Goal: Task Accomplishment & Management: Manage account settings

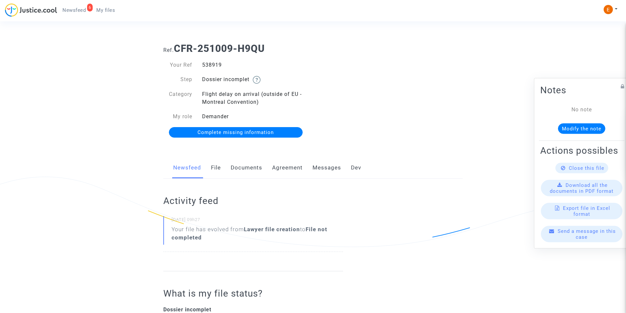
click at [250, 167] on link "Documents" at bounding box center [247, 168] width 32 height 22
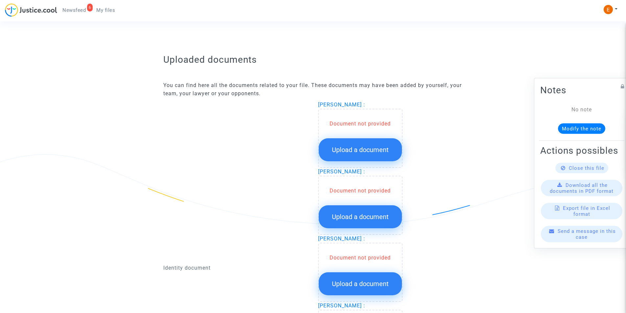
scroll to position [330, 0]
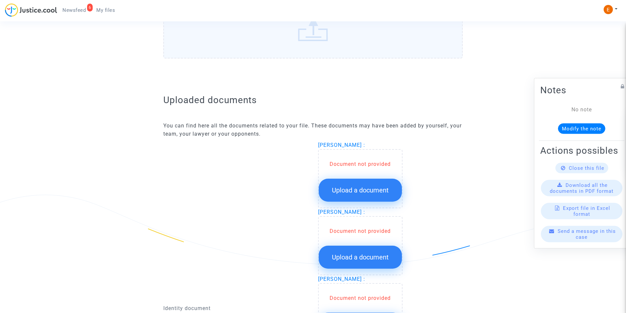
click at [360, 183] on button "Upload a document" at bounding box center [360, 190] width 83 height 23
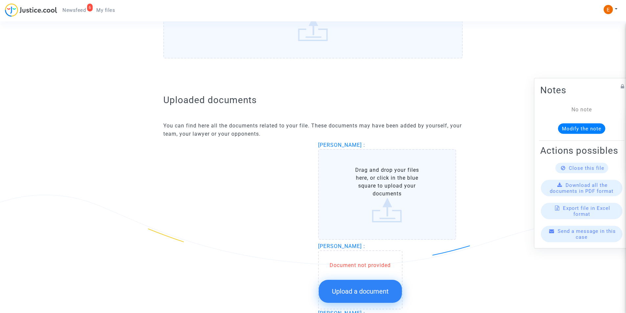
click at [380, 194] on label "Drag and drop your files here, or click in the blue square to upload your docum…" at bounding box center [387, 194] width 138 height 91
click at [0, 0] on input "Drag and drop your files here, or click in the blue square to upload your docum…" at bounding box center [0, 0] width 0 height 0
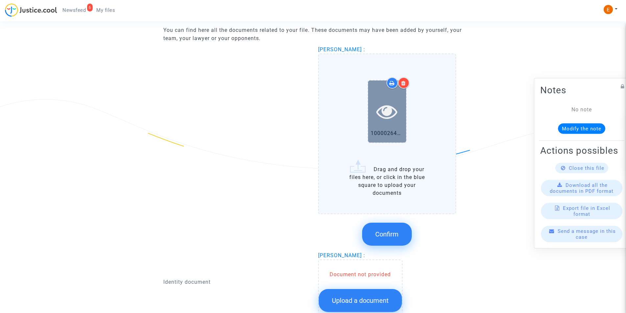
scroll to position [429, 0]
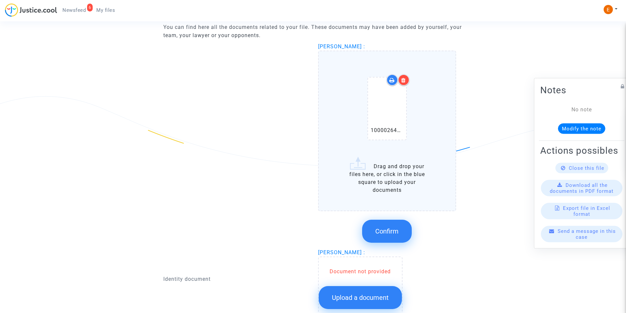
click at [388, 182] on label "1000026453.pdf Drag and drop your files here, or click in the blue square to up…" at bounding box center [387, 131] width 138 height 161
click at [0, 0] on input "1000026453.pdf Drag and drop your files here, or click in the blue square to up…" at bounding box center [0, 0] width 0 height 0
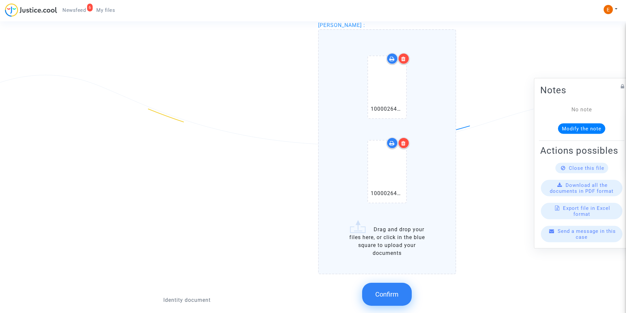
scroll to position [462, 0]
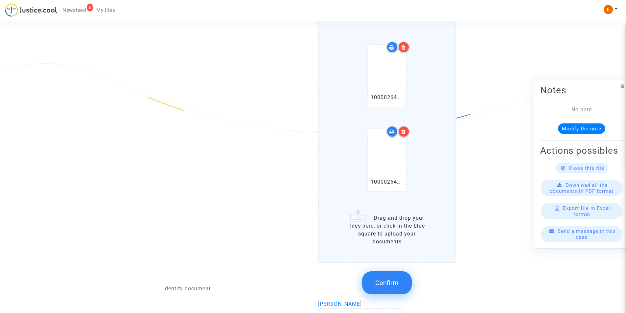
click at [392, 282] on span "Confirm" at bounding box center [386, 283] width 23 height 8
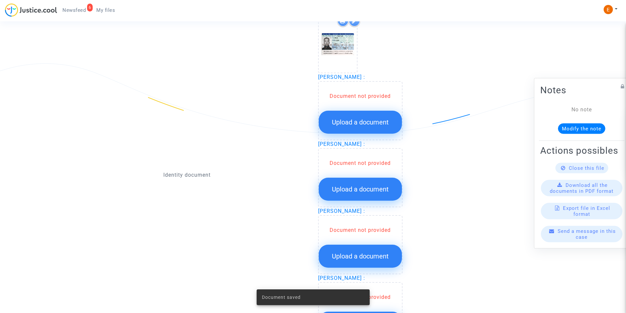
click at [359, 126] on span "Upload a document" at bounding box center [360, 122] width 57 height 8
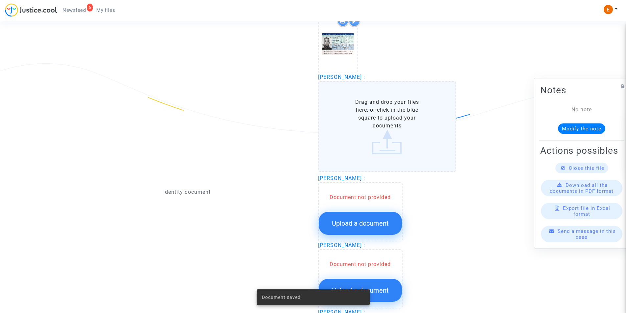
click at [386, 103] on label "Drag and drop your files here, or click in the blue square to upload your docum…" at bounding box center [387, 126] width 138 height 91
click at [0, 0] on input "Drag and drop your files here, or click in the blue square to upload your docum…" at bounding box center [0, 0] width 0 height 0
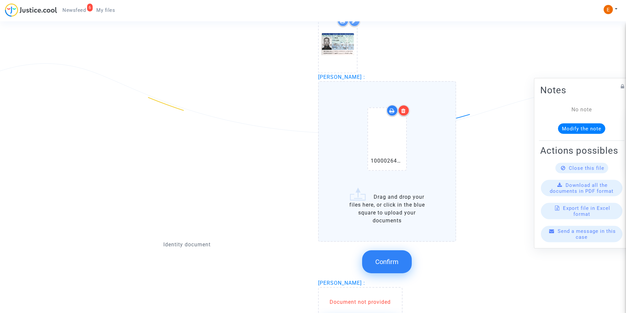
drag, startPoint x: 385, startPoint y: 209, endPoint x: 378, endPoint y: 206, distance: 7.3
click at [385, 208] on label "1000026459.pdf Drag and drop your files here, or click in the blue square to up…" at bounding box center [387, 161] width 138 height 161
click at [383, 197] on label "1000026459.pdf Drag and drop your files here, or click in the blue square to up…" at bounding box center [387, 161] width 138 height 161
click at [0, 0] on input "1000026459.pdf Drag and drop your files here, or click in the blue square to up…" at bounding box center [0, 0] width 0 height 0
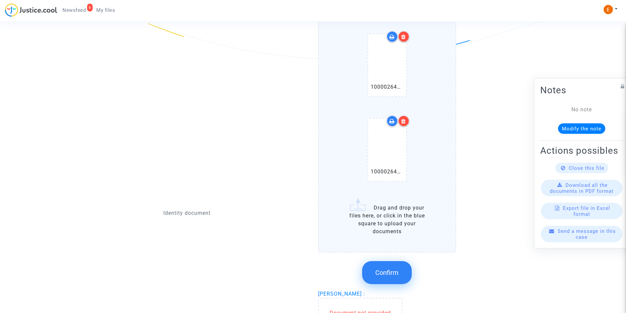
scroll to position [560, 0]
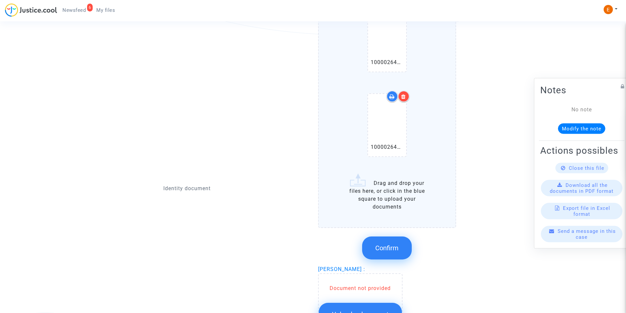
click at [382, 246] on span "Confirm" at bounding box center [386, 248] width 23 height 8
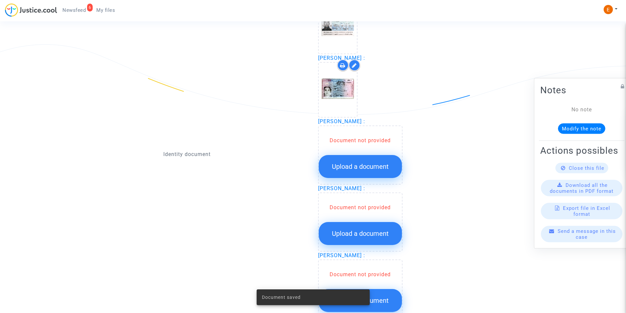
scroll to position [527, 0]
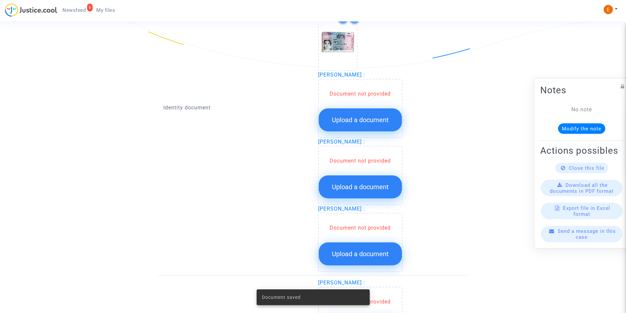
click at [354, 117] on span "Upload a document" at bounding box center [360, 120] width 57 height 8
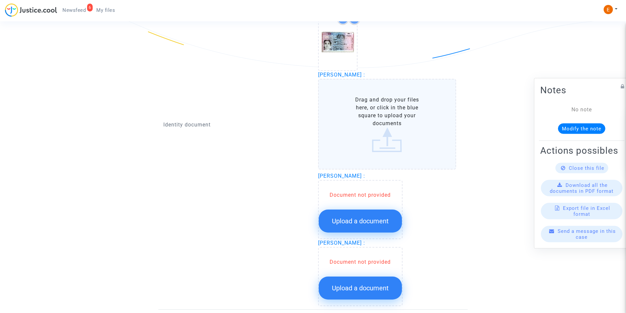
click at [376, 116] on label "Drag and drop your files here, or click in the blue square to upload your docum…" at bounding box center [387, 124] width 138 height 91
click at [0, 0] on input "Drag and drop your files here, or click in the blue square to upload your docum…" at bounding box center [0, 0] width 0 height 0
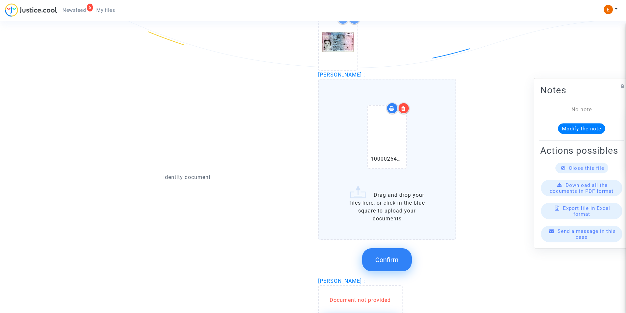
click at [405, 108] on icon at bounding box center [403, 108] width 5 height 5
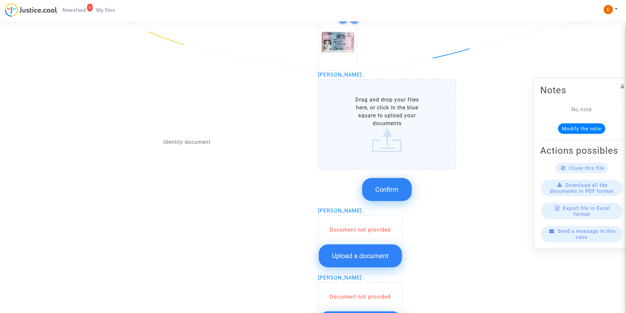
click at [387, 117] on label "Drag and drop your files here, or click in the blue square to upload your docum…" at bounding box center [387, 124] width 138 height 91
click at [0, 0] on input "Drag and drop your files here, or click in the blue square to upload your docum…" at bounding box center [0, 0] width 0 height 0
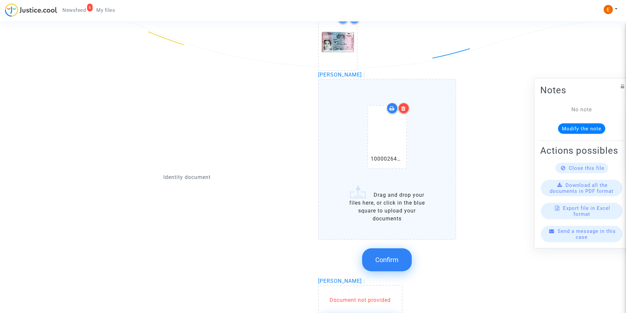
click at [390, 194] on label "1000026465.pdf Drag and drop your files here, or click in the blue square to up…" at bounding box center [387, 159] width 138 height 161
click at [0, 0] on input "1000026465.pdf Drag and drop your files here, or click in the blue square to up…" at bounding box center [0, 0] width 0 height 0
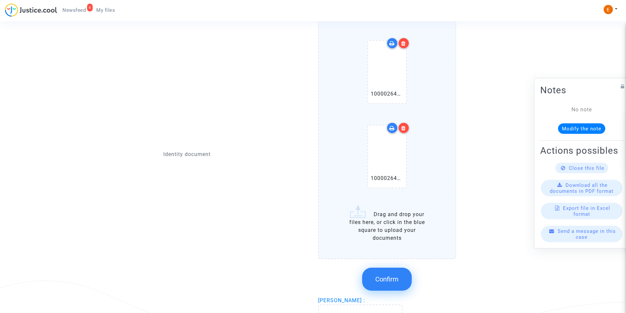
scroll to position [593, 0]
click at [397, 273] on button "Confirm" at bounding box center [387, 278] width 50 height 23
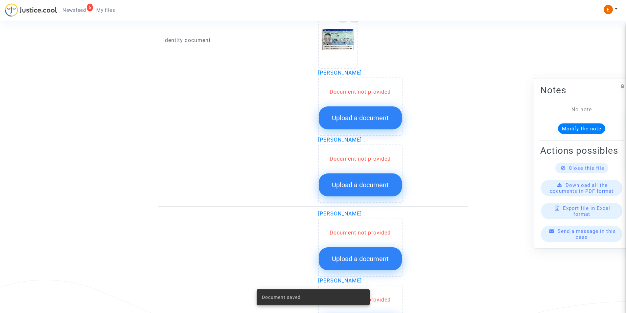
click at [341, 121] on span "Upload a document" at bounding box center [360, 118] width 57 height 8
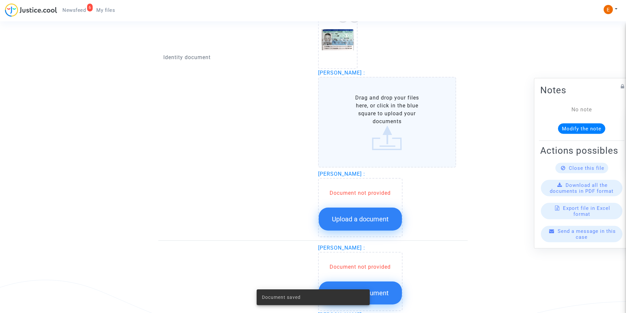
click at [350, 123] on label "Drag and drop your files here, or click in the blue square to upload your docum…" at bounding box center [387, 122] width 138 height 91
click at [0, 0] on input "Drag and drop your files here, or click in the blue square to upload your docum…" at bounding box center [0, 0] width 0 height 0
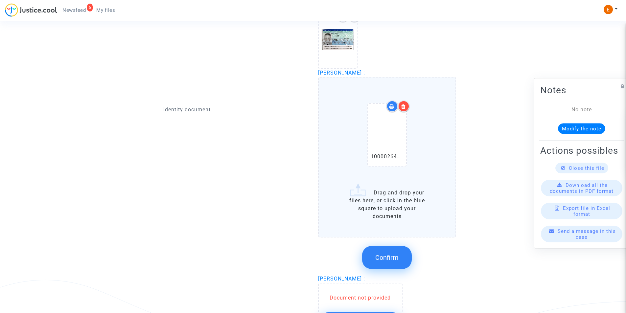
click at [392, 200] on label "1000026463.pdf Drag and drop your files here, or click in the blue square to up…" at bounding box center [387, 157] width 138 height 161
click at [0, 0] on input "1000026463.pdf Drag and drop your files here, or click in the blue square to up…" at bounding box center [0, 0] width 0 height 0
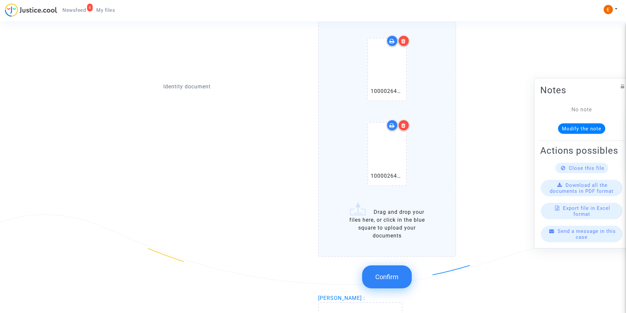
scroll to position [659, 0]
click at [386, 279] on span "Confirm" at bounding box center [386, 277] width 23 height 8
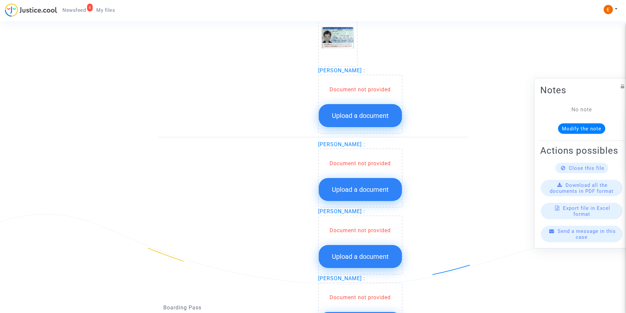
click at [370, 120] on button "Upload a document" at bounding box center [360, 115] width 83 height 23
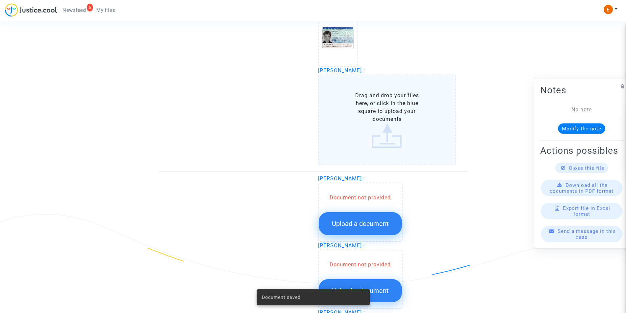
click at [368, 119] on label "Drag and drop your files here, or click in the blue square to upload your docum…" at bounding box center [387, 120] width 138 height 91
click at [0, 0] on input "Drag and drop your files here, or click in the blue square to upload your docum…" at bounding box center [0, 0] width 0 height 0
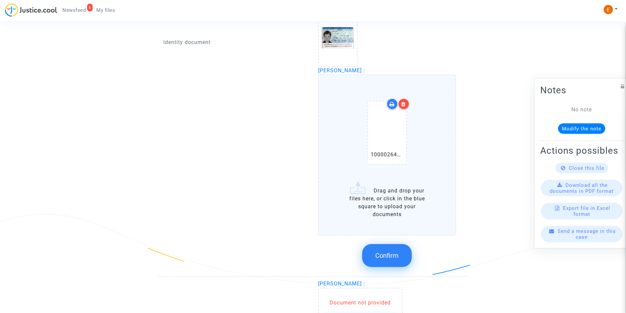
click at [379, 198] on label "1000026462.pdf Drag and drop your files here, or click in the blue square to up…" at bounding box center [387, 155] width 138 height 161
click at [0, 0] on input "1000026462.pdf Drag and drop your files here, or click in the blue square to up…" at bounding box center [0, 0] width 0 height 0
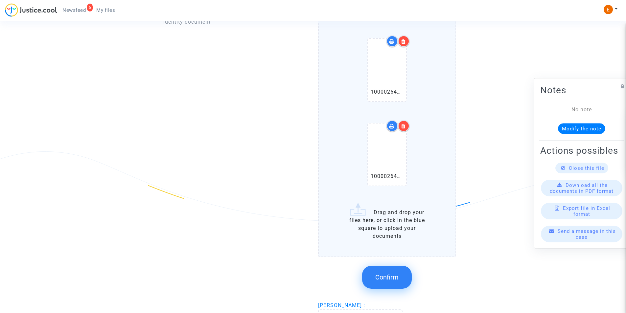
scroll to position [757, 0]
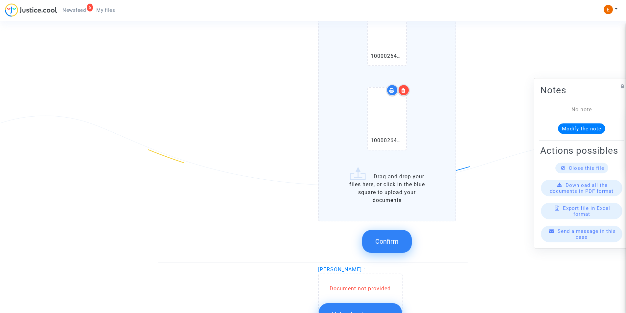
click at [398, 239] on span "Confirm" at bounding box center [386, 242] width 23 height 8
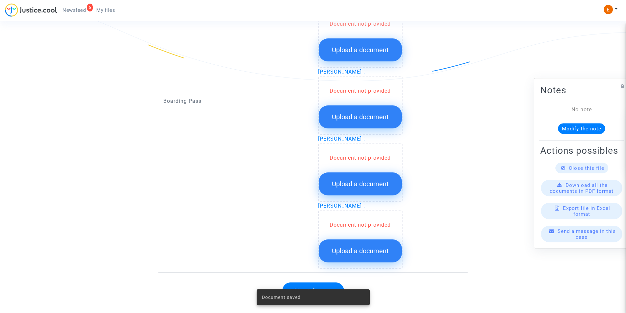
scroll to position [707, 0]
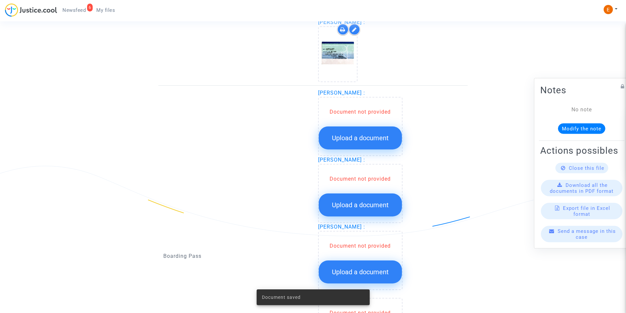
click at [374, 137] on span "Upload a document" at bounding box center [360, 138] width 57 height 8
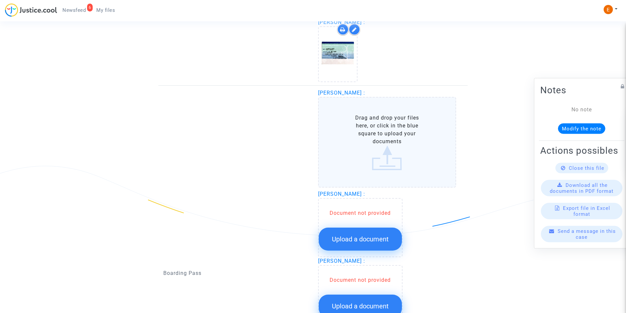
click at [380, 134] on label "Drag and drop your files here, or click in the blue square to upload your docum…" at bounding box center [387, 142] width 138 height 91
click at [0, 0] on input "Drag and drop your files here, or click in the blue square to upload your docum…" at bounding box center [0, 0] width 0 height 0
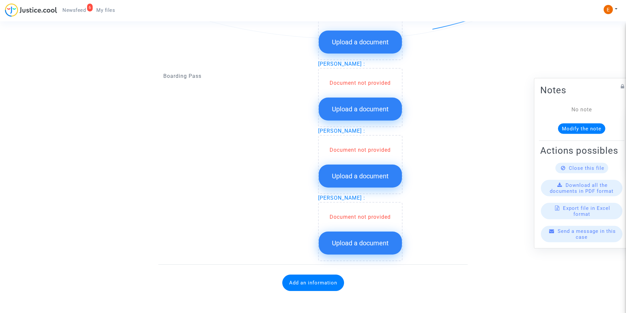
scroll to position [740, 0]
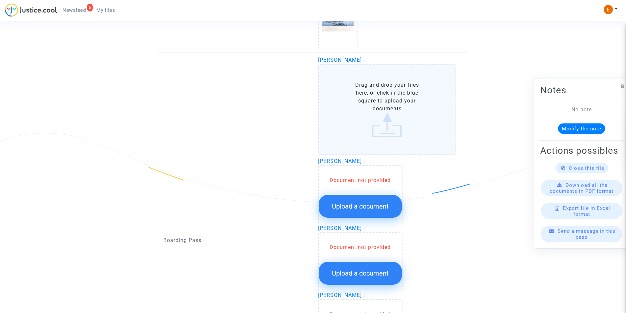
click at [390, 117] on label "Drag and drop your files here, or click in the blue square to upload your docum…" at bounding box center [387, 109] width 138 height 91
click at [0, 0] on input "Drag and drop your files here, or click in the blue square to upload your docum…" at bounding box center [0, 0] width 0 height 0
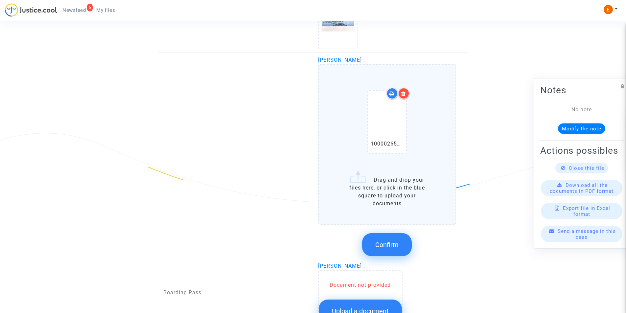
click at [392, 94] on icon at bounding box center [391, 93] width 5 height 5
click at [404, 93] on icon at bounding box center [403, 93] width 5 height 5
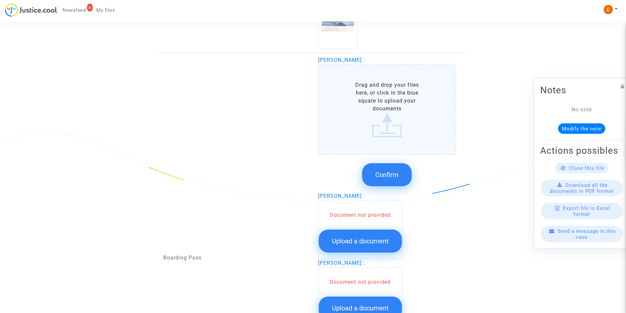
click at [393, 112] on label "Drag and drop your files here, or click in the blue square to upload your docum…" at bounding box center [387, 109] width 138 height 91
click at [0, 0] on input "Drag and drop your files here, or click in the blue square to upload your docum…" at bounding box center [0, 0] width 0 height 0
click at [392, 106] on label "Drag and drop your files here, or click in the blue square to upload your docum…" at bounding box center [387, 109] width 138 height 91
click at [0, 0] on input "Drag and drop your files here, or click in the blue square to upload your docum…" at bounding box center [0, 0] width 0 height 0
click at [391, 167] on button "Confirm" at bounding box center [387, 174] width 50 height 23
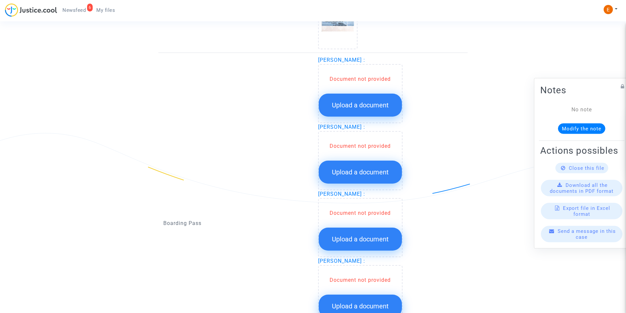
click at [372, 104] on span "Upload a document" at bounding box center [360, 105] width 57 height 8
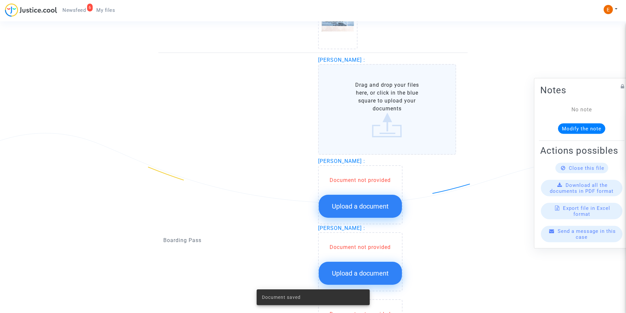
click at [374, 104] on label "Drag and drop your files here, or click in the blue square to upload your docum…" at bounding box center [387, 109] width 138 height 91
click at [0, 0] on input "Drag and drop your files here, or click in the blue square to upload your docum…" at bounding box center [0, 0] width 0 height 0
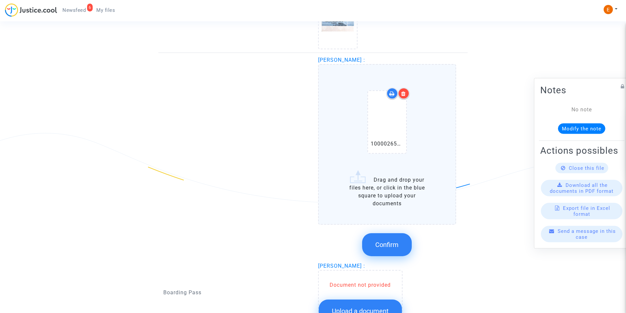
click at [386, 247] on span "Confirm" at bounding box center [386, 245] width 23 height 8
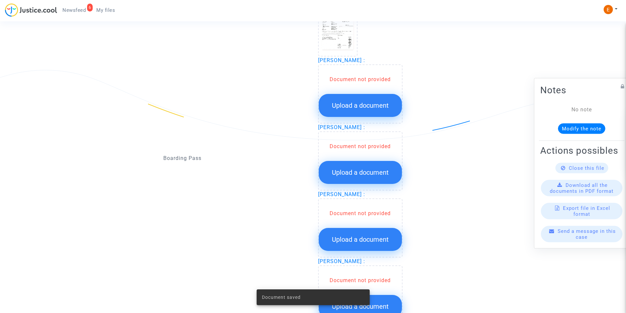
scroll to position [806, 0]
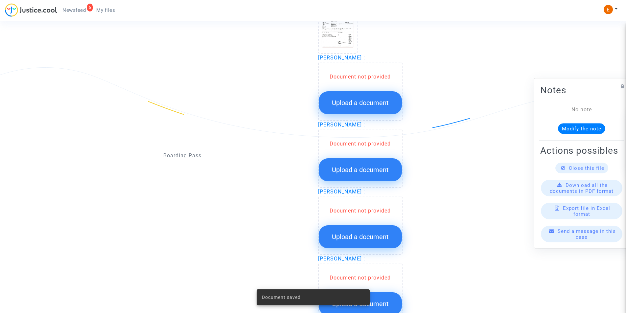
click at [348, 101] on span "Upload a document" at bounding box center [360, 103] width 57 height 8
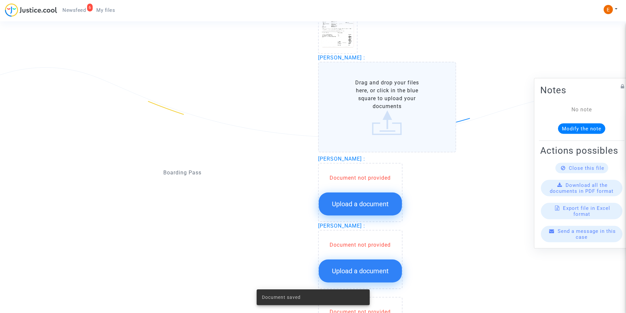
click at [372, 109] on label "Drag and drop your files here, or click in the blue square to upload your docum…" at bounding box center [387, 107] width 138 height 91
click at [0, 0] on input "Drag and drop your files here, or click in the blue square to upload your docum…" at bounding box center [0, 0] width 0 height 0
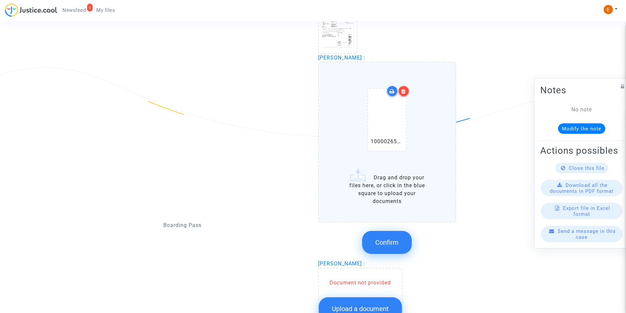
click at [393, 248] on button "Confirm" at bounding box center [387, 242] width 50 height 23
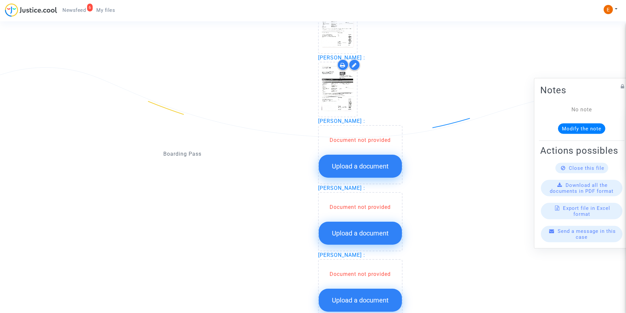
click at [367, 161] on button "Upload a document" at bounding box center [360, 166] width 83 height 23
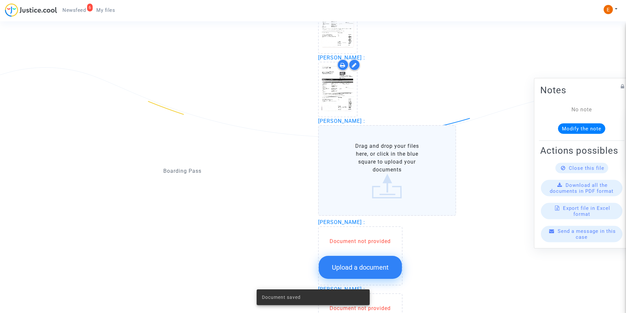
click at [363, 161] on label "Drag and drop your files here, or click in the blue square to upload your docum…" at bounding box center [387, 170] width 138 height 91
click at [0, 0] on input "Drag and drop your files here, or click in the blue square to upload your docum…" at bounding box center [0, 0] width 0 height 0
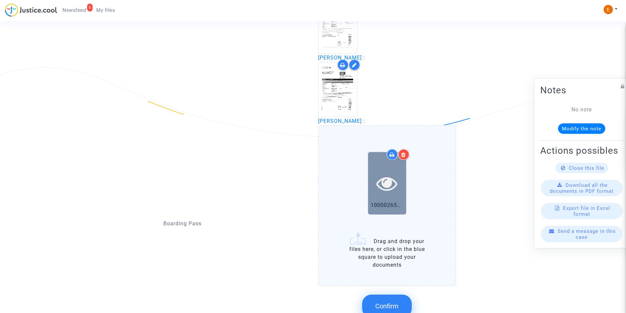
click at [389, 173] on icon at bounding box center [386, 183] width 21 height 21
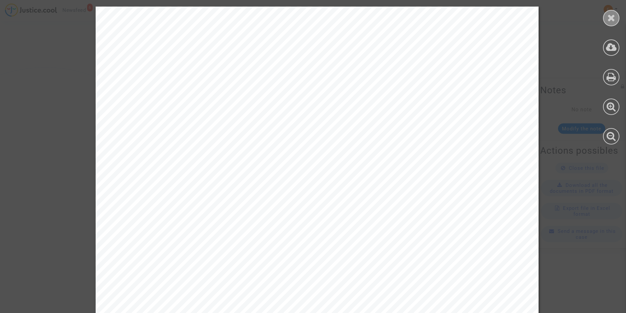
click at [614, 19] on icon at bounding box center [611, 18] width 8 height 10
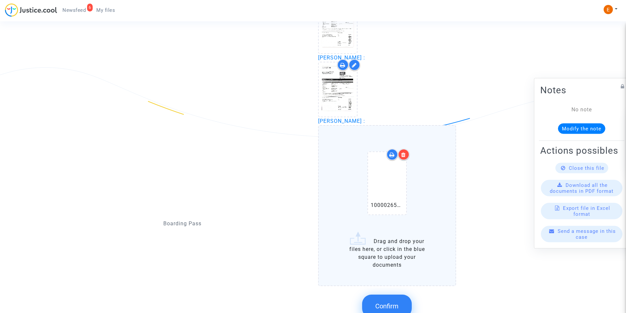
click at [376, 306] on span "Confirm" at bounding box center [386, 306] width 23 height 8
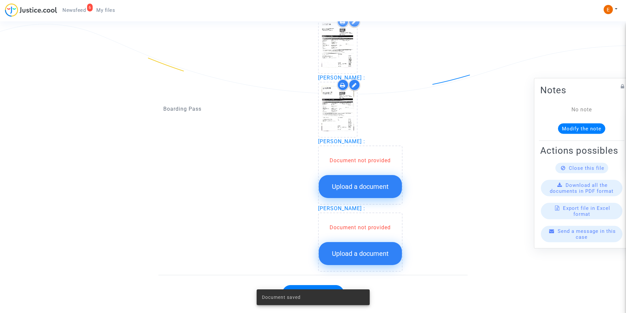
scroll to position [861, 0]
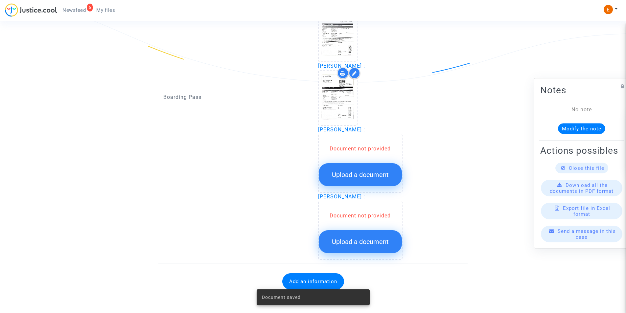
click at [354, 170] on button "Upload a document" at bounding box center [360, 174] width 83 height 23
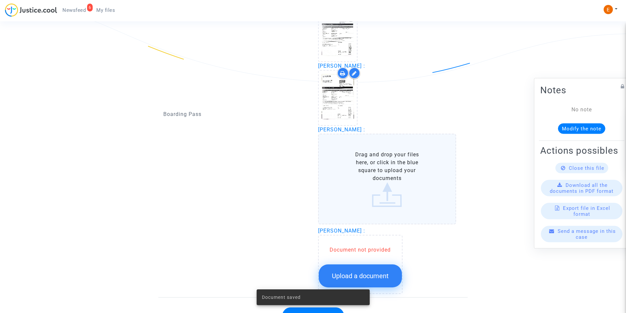
click at [385, 169] on label "Drag and drop your files here, or click in the blue square to upload your docum…" at bounding box center [387, 179] width 138 height 91
click at [0, 0] on input "Drag and drop your files here, or click in the blue square to upload your docum…" at bounding box center [0, 0] width 0 height 0
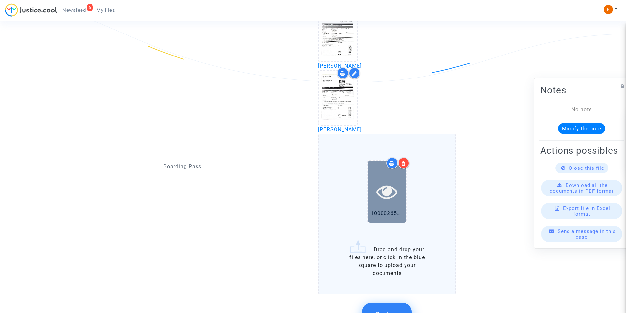
click at [389, 189] on icon at bounding box center [386, 191] width 21 height 21
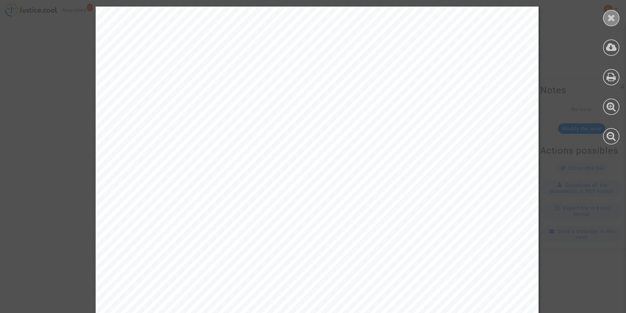
click at [609, 18] on icon at bounding box center [611, 18] width 8 height 10
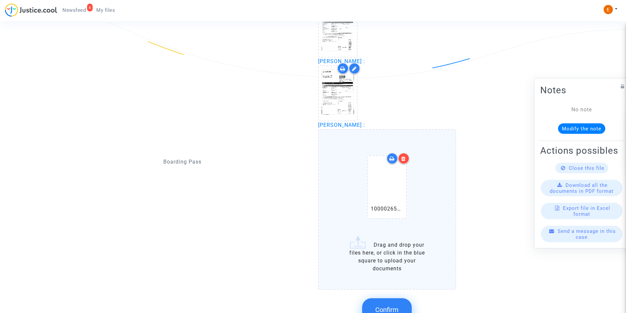
scroll to position [927, 0]
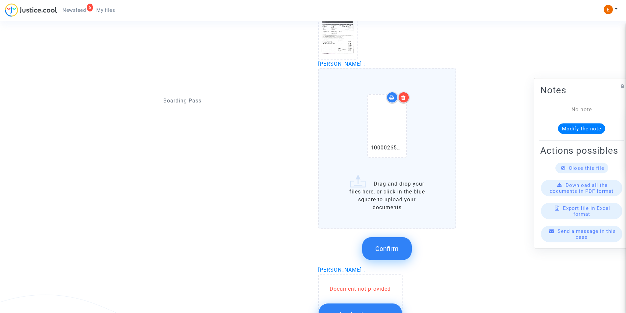
click at [389, 248] on span "Confirm" at bounding box center [386, 249] width 23 height 8
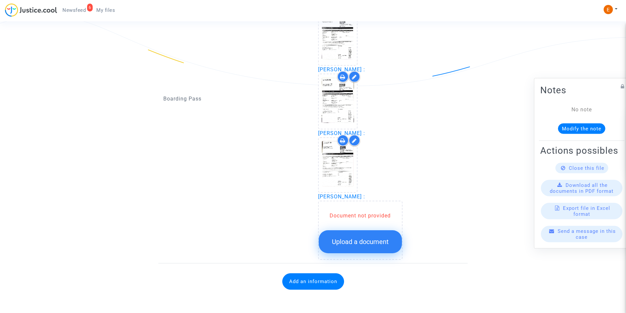
click at [336, 239] on span "Upload a document" at bounding box center [360, 242] width 57 height 8
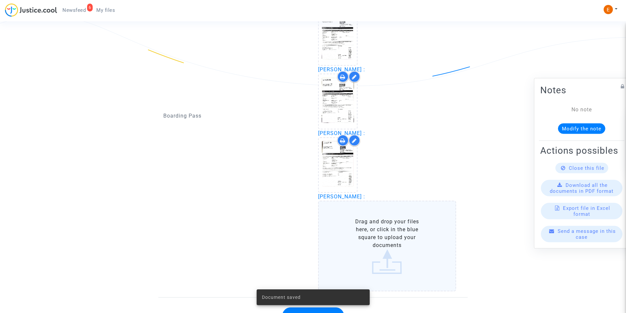
click at [370, 222] on label "Drag and drop your files here, or click in the blue square to upload your docum…" at bounding box center [387, 246] width 138 height 91
click at [0, 0] on input "Drag and drop your files here, or click in the blue square to upload your docum…" at bounding box center [0, 0] width 0 height 0
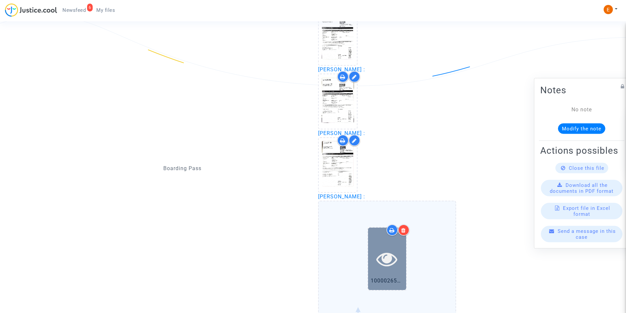
click at [383, 251] on icon at bounding box center [386, 258] width 21 height 21
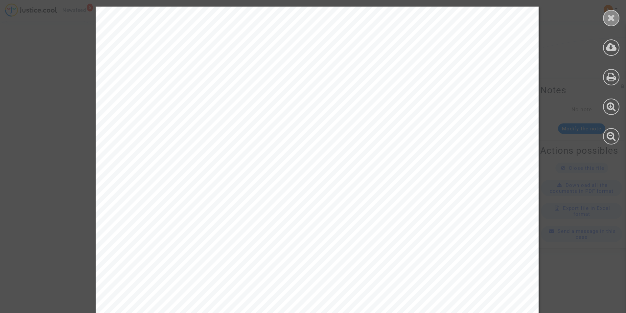
click at [613, 23] on div at bounding box center [611, 18] width 16 height 16
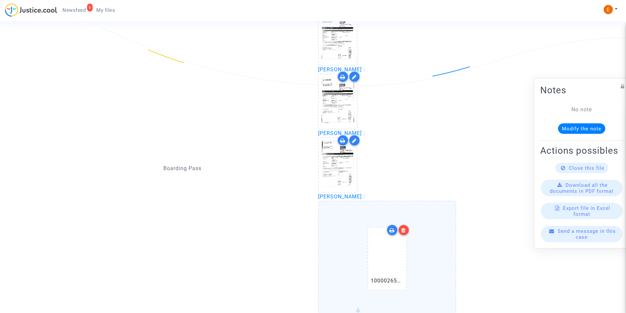
click at [402, 232] on icon at bounding box center [403, 230] width 5 height 5
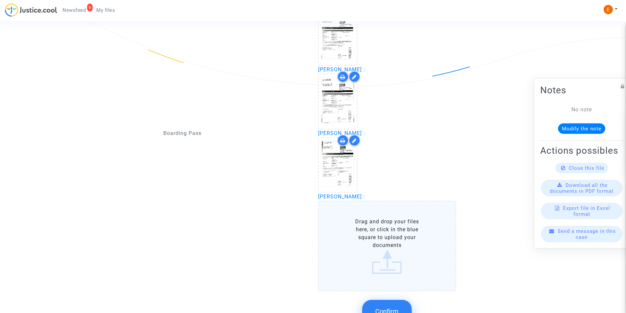
click at [385, 242] on label "Drag and drop your files here, or click in the blue square to upload your docum…" at bounding box center [387, 246] width 138 height 91
click at [0, 0] on input "Drag and drop your files here, or click in the blue square to upload your docum…" at bounding box center [0, 0] width 0 height 0
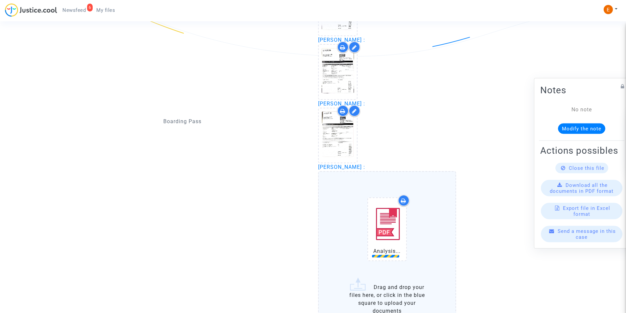
scroll to position [923, 0]
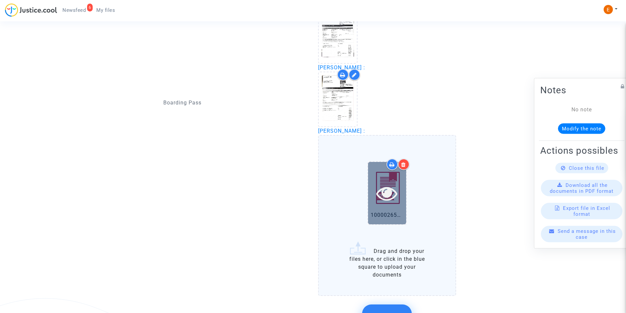
click at [383, 192] on icon at bounding box center [386, 193] width 21 height 21
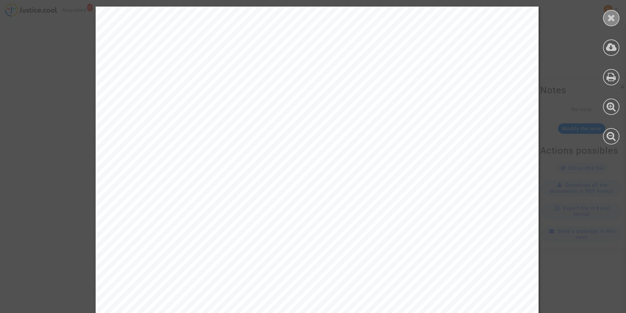
click at [615, 20] on icon at bounding box center [611, 18] width 8 height 10
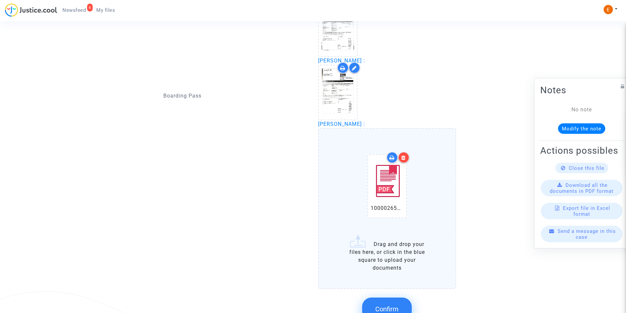
scroll to position [989, 0]
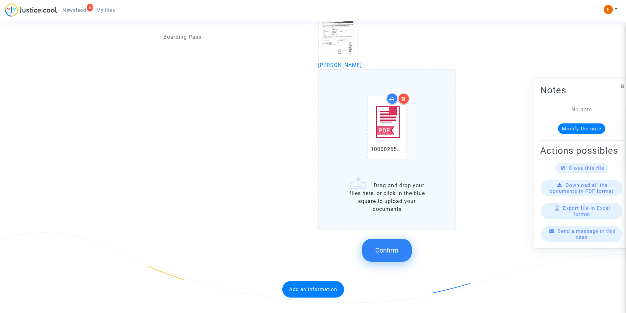
click at [393, 245] on button "Confirm" at bounding box center [387, 250] width 50 height 23
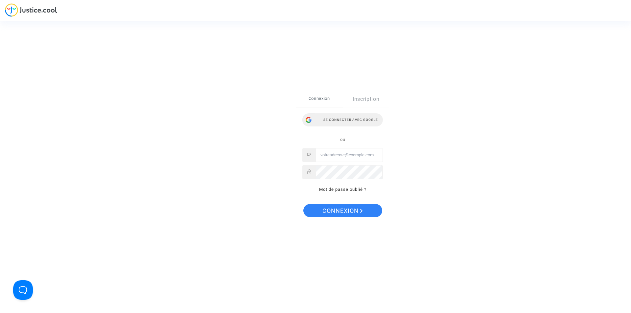
type input "[EMAIL_ADDRESS][DOMAIN_NAME]"
click at [336, 119] on div "Se connecter avec Google" at bounding box center [342, 119] width 81 height 13
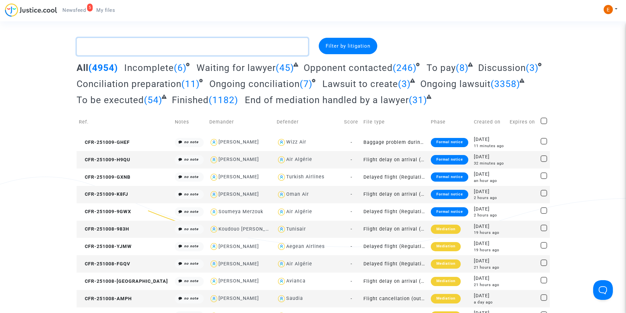
click at [135, 48] on textarea at bounding box center [193, 47] width 232 height 18
paste textarea "Bartlett"
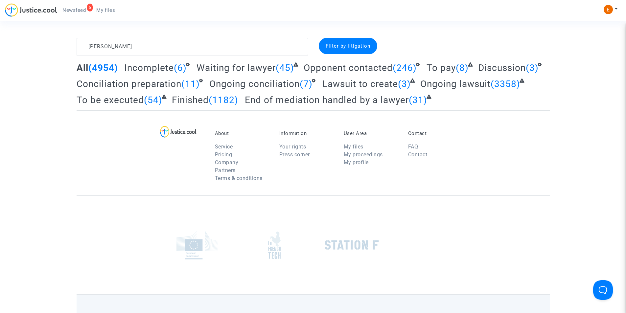
click at [337, 49] on div "Filter by litigation" at bounding box center [348, 46] width 58 height 16
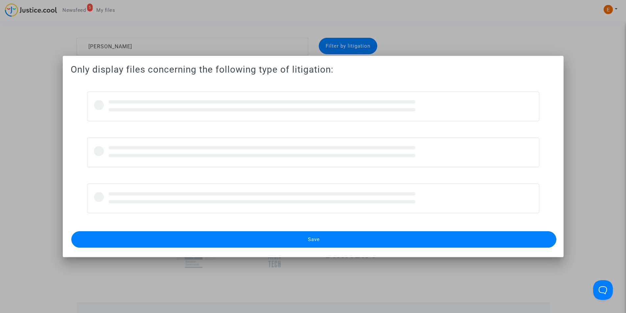
click at [34, 104] on div at bounding box center [313, 156] width 626 height 313
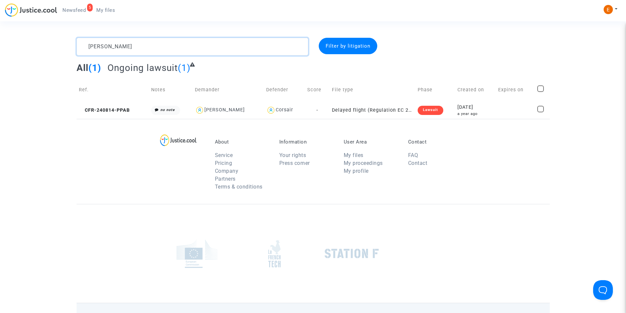
click at [214, 42] on textarea at bounding box center [193, 47] width 232 height 18
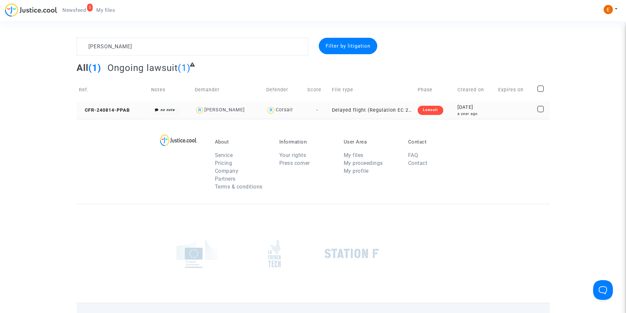
click at [245, 107] on div "Sandra Freida Bartlett" at bounding box center [224, 110] width 40 height 6
type textarea "Bartlett @"Sandra Freida Bartlett" @"Pitcher Avocat""
click at [432, 112] on div "Lawsuit" at bounding box center [431, 110] width 26 height 9
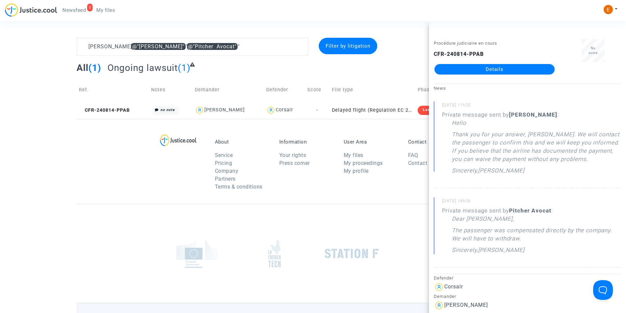
click at [481, 70] on link "Details" at bounding box center [494, 69] width 120 height 11
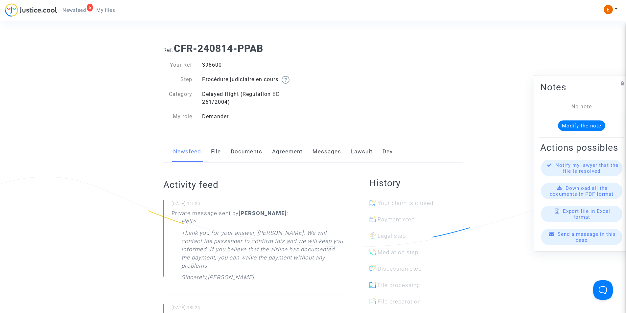
click at [326, 151] on link "Messages" at bounding box center [326, 152] width 29 height 22
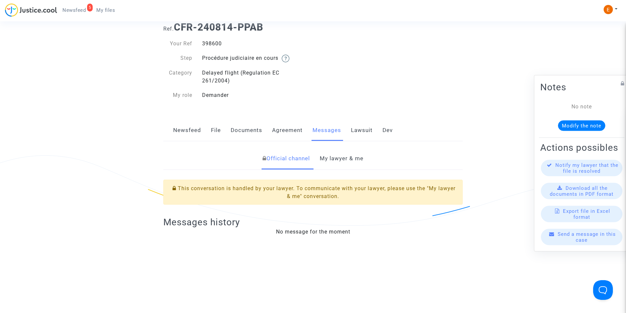
scroll to position [33, 0]
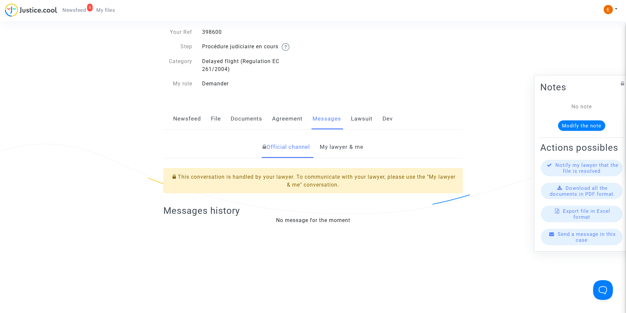
click at [341, 151] on link "My lawyer & me" at bounding box center [342, 147] width 44 height 22
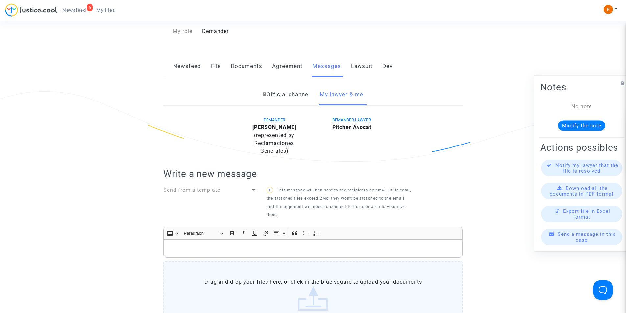
scroll to position [131, 0]
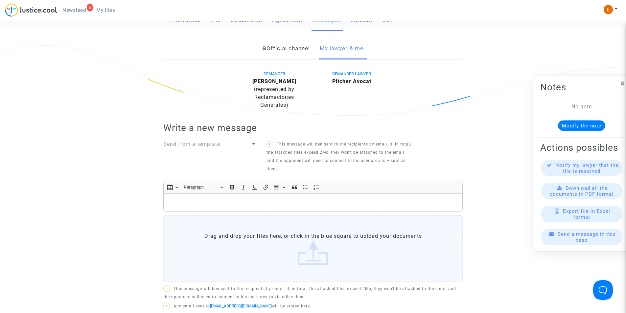
click at [272, 207] on p "Rich Text Editor, main" at bounding box center [313, 203] width 292 height 8
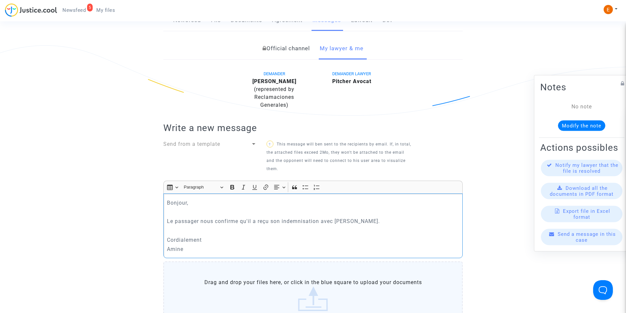
click at [379, 218] on p "Le passager nous confirme qu'il a reçu son indemnisation avec Corsair." at bounding box center [313, 221] width 292 height 8
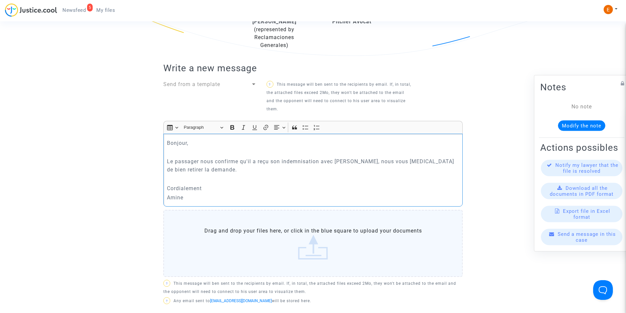
scroll to position [296, 0]
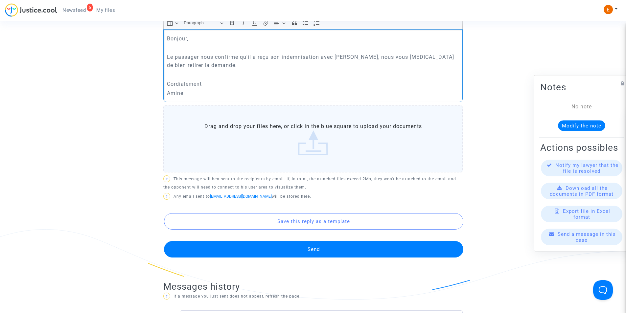
click at [333, 258] on button "Send" at bounding box center [313, 249] width 299 height 16
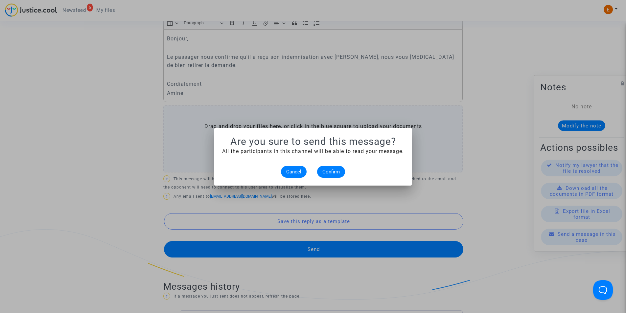
scroll to position [0, 0]
click at [328, 172] on span "Confirm" at bounding box center [330, 172] width 17 height 6
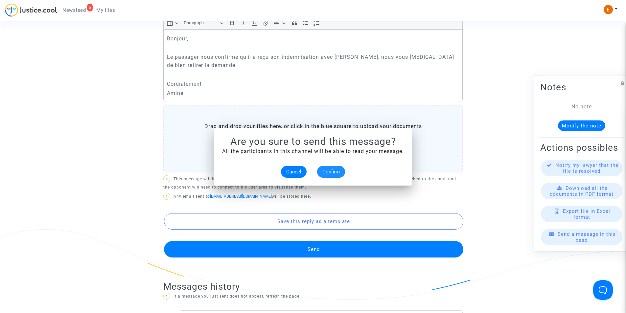
scroll to position [296, 0]
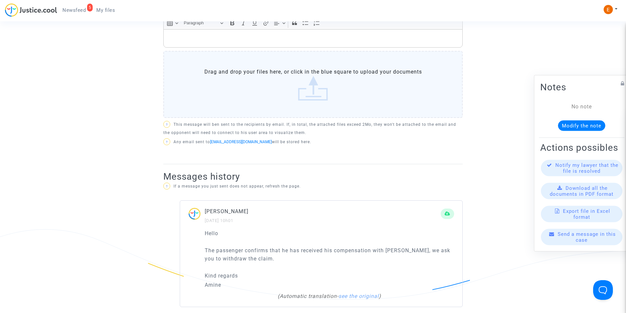
click at [79, 11] on span "Newsfeed" at bounding box center [73, 10] width 23 height 6
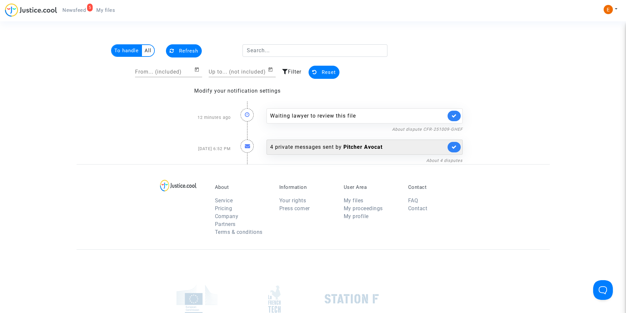
click at [356, 147] on b "Pitcher Avocat" at bounding box center [362, 147] width 39 height 6
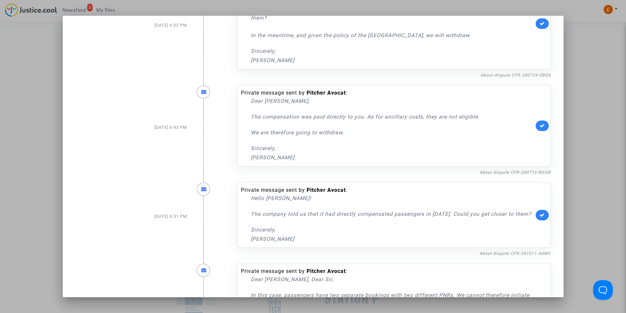
scroll to position [142, 0]
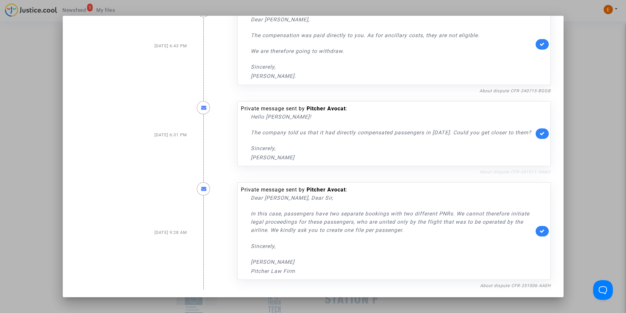
click at [512, 170] on link "About dispute CFR-241011-A6MV" at bounding box center [514, 172] width 71 height 5
click at [540, 131] on icon at bounding box center [542, 133] width 5 height 5
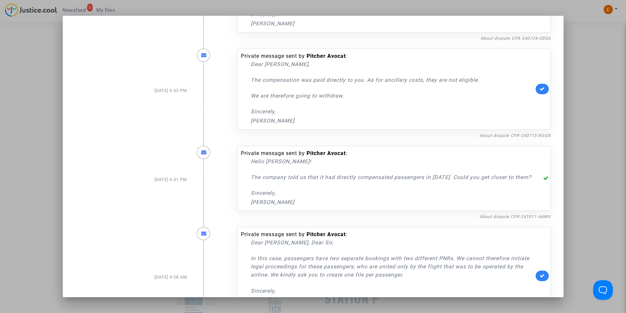
scroll to position [11, 0]
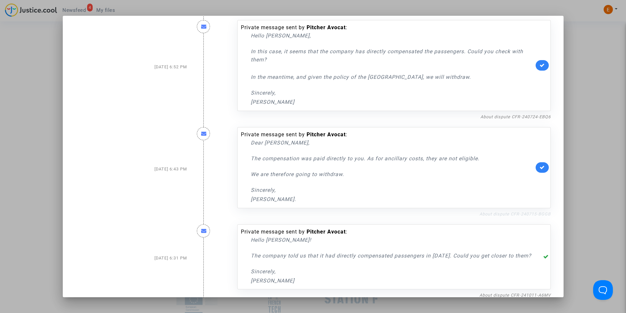
click at [523, 213] on link "About dispute CFR-240715-BGGB" at bounding box center [514, 214] width 71 height 5
click at [540, 168] on icon at bounding box center [542, 167] width 5 height 5
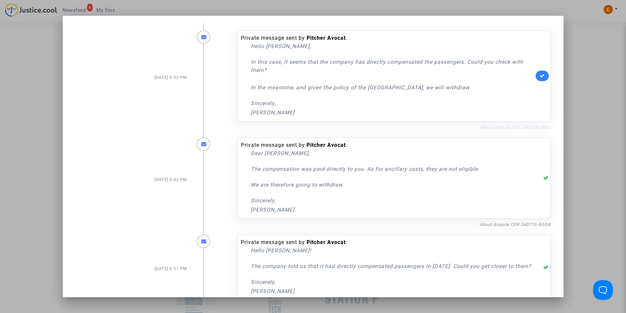
click at [522, 127] on link "About dispute CFR-240724-EBQ6" at bounding box center [515, 127] width 70 height 5
drag, startPoint x: 535, startPoint y: 76, endPoint x: 535, endPoint y: 71, distance: 5.3
click at [536, 76] on link at bounding box center [542, 76] width 13 height 11
click at [16, 79] on div at bounding box center [313, 156] width 626 height 313
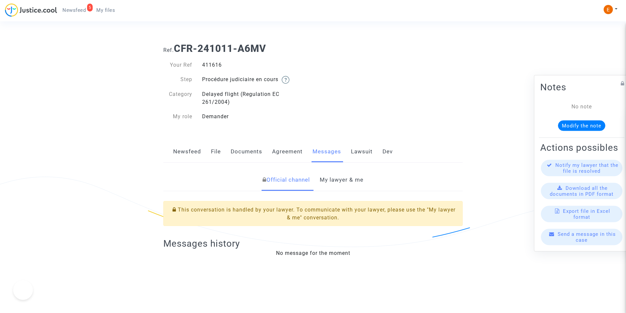
click at [208, 63] on div "411616" at bounding box center [255, 65] width 116 height 8
drag, startPoint x: 208, startPoint y: 63, endPoint x: 265, endPoint y: 57, distance: 57.2
click at [208, 63] on div "411616" at bounding box center [255, 65] width 116 height 8
copy div "411616"
click at [341, 184] on link "My lawyer & me" at bounding box center [342, 180] width 44 height 22
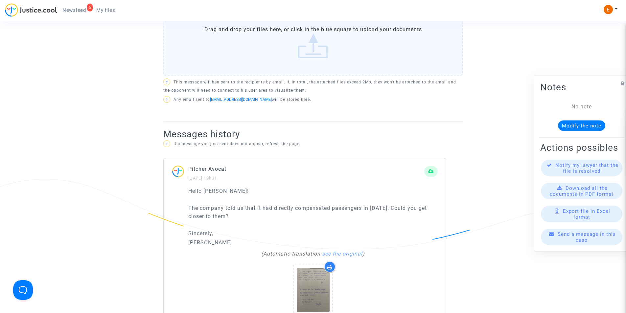
scroll to position [361, 0]
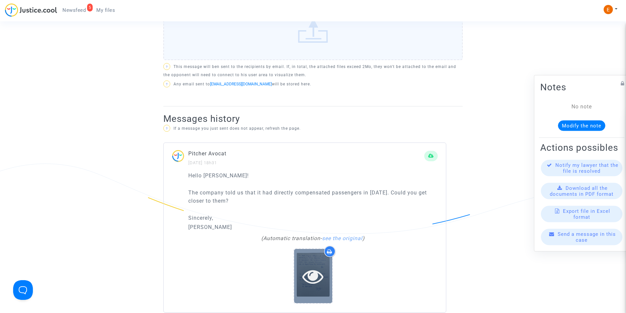
click at [307, 272] on icon at bounding box center [312, 276] width 21 height 21
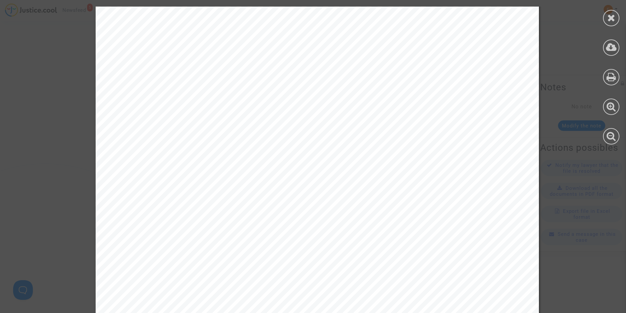
scroll to position [0, 0]
click at [606, 19] on div at bounding box center [611, 18] width 16 height 16
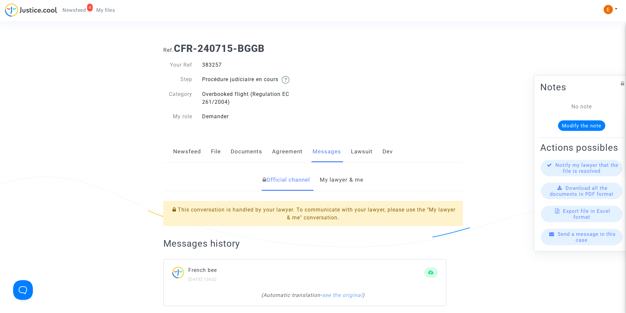
click at [344, 181] on link "My lawyer & me" at bounding box center [342, 180] width 44 height 22
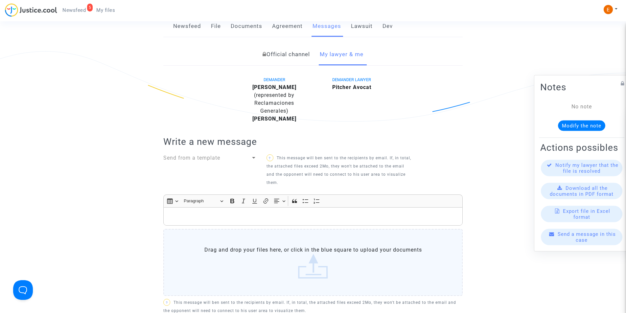
scroll to position [164, 0]
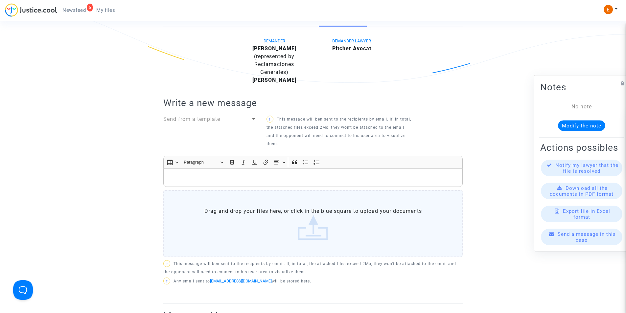
click at [266, 182] on p "Rich Text Editor, main" at bounding box center [313, 178] width 292 height 8
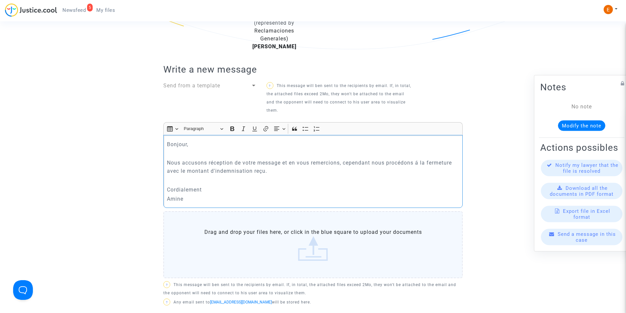
scroll to position [263, 0]
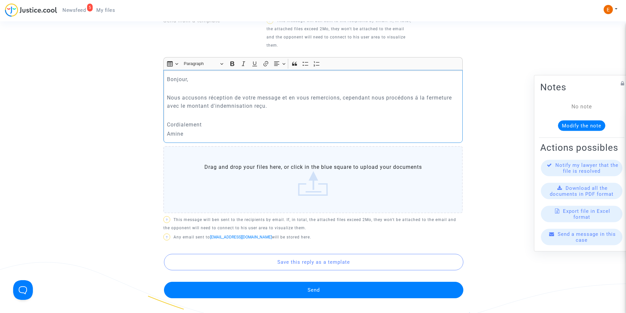
click at [323, 297] on button "Send" at bounding box center [313, 290] width 299 height 16
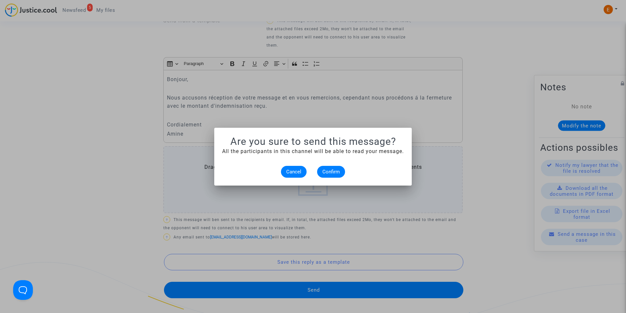
scroll to position [0, 0]
click at [330, 174] on span "Confirm" at bounding box center [330, 172] width 17 height 6
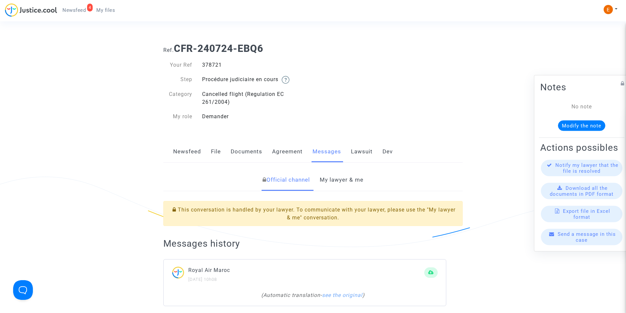
click at [353, 178] on link "My lawyer & me" at bounding box center [342, 180] width 44 height 22
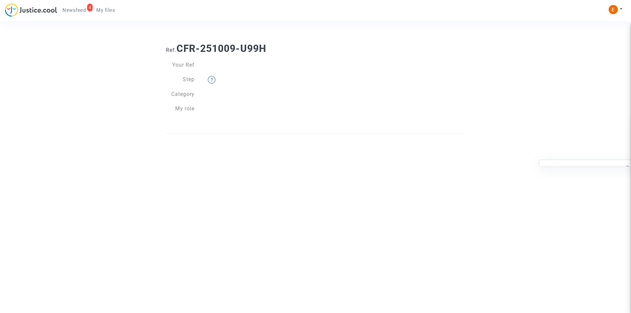
click at [111, 7] on link "My files" at bounding box center [105, 10] width 29 height 10
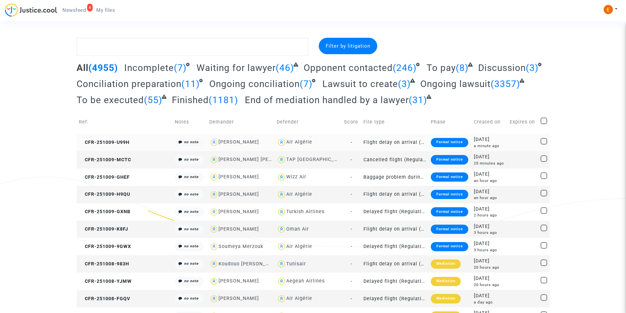
click at [431, 144] on div "Formal notice" at bounding box center [449, 142] width 37 height 9
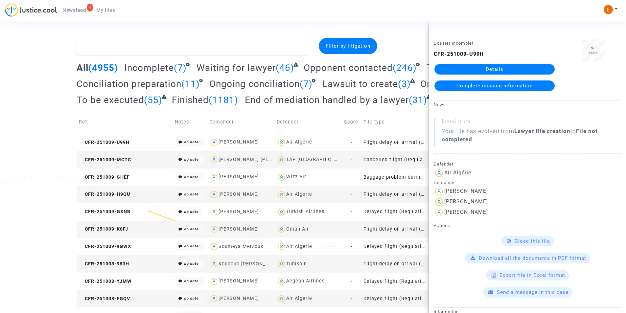
click at [478, 68] on link "Details" at bounding box center [494, 69] width 120 height 11
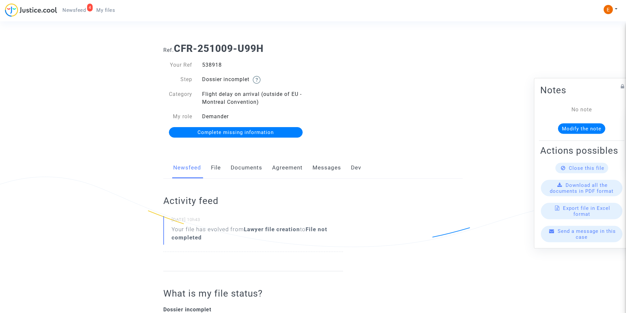
click at [242, 169] on link "Documents" at bounding box center [247, 168] width 32 height 22
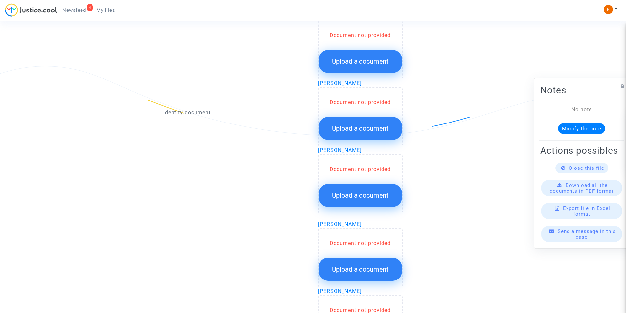
scroll to position [427, 0]
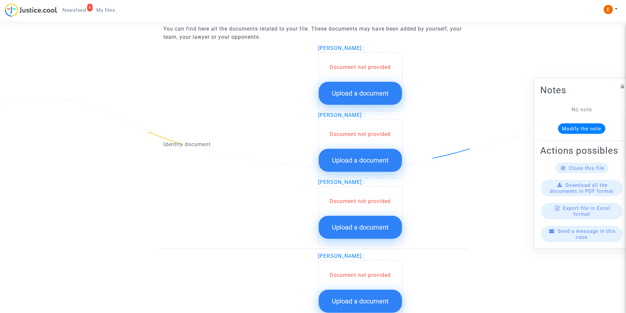
click at [355, 94] on span "Upload a document" at bounding box center [360, 93] width 57 height 8
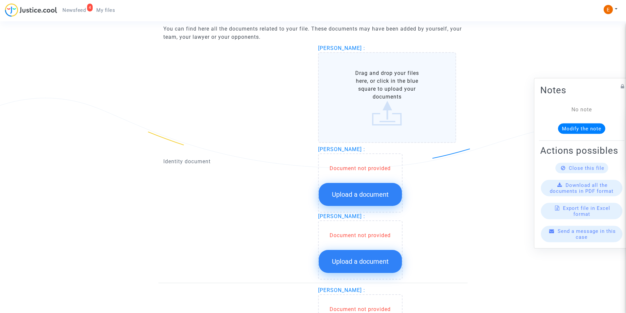
click at [374, 111] on label "Drag and drop your files here, or click in the blue square to upload your docum…" at bounding box center [387, 97] width 138 height 91
click at [0, 0] on input "Drag and drop your files here, or click in the blue square to upload your docum…" at bounding box center [0, 0] width 0 height 0
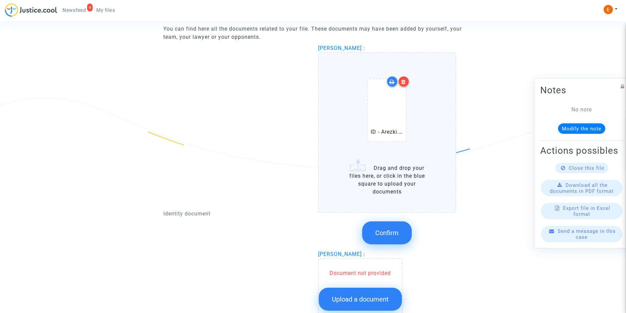
click at [393, 227] on button "Confirm" at bounding box center [387, 232] width 50 height 23
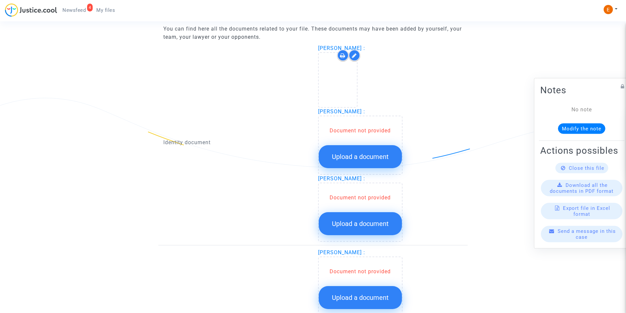
click at [344, 161] on button "Upload a document" at bounding box center [360, 156] width 83 height 23
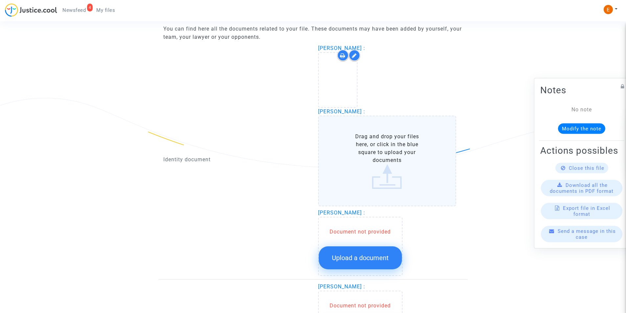
click at [383, 153] on label "Drag and drop your files here, or click in the blue square to upload your docum…" at bounding box center [387, 161] width 138 height 91
click at [0, 0] on input "Drag and drop your files here, or click in the blue square to upload your docum…" at bounding box center [0, 0] width 0 height 0
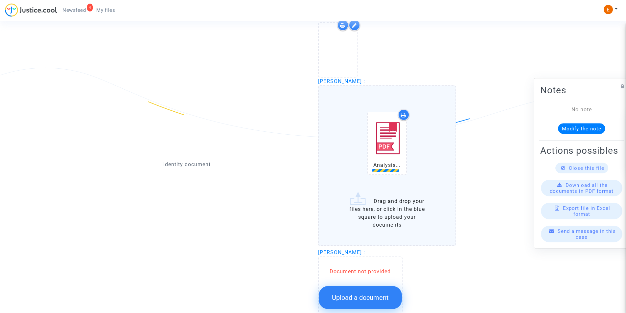
scroll to position [493, 0]
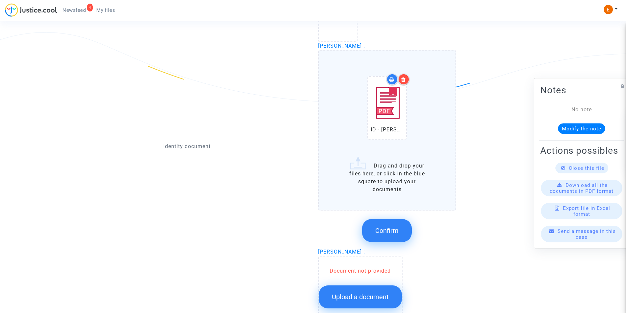
click at [394, 225] on button "Confirm" at bounding box center [387, 230] width 50 height 23
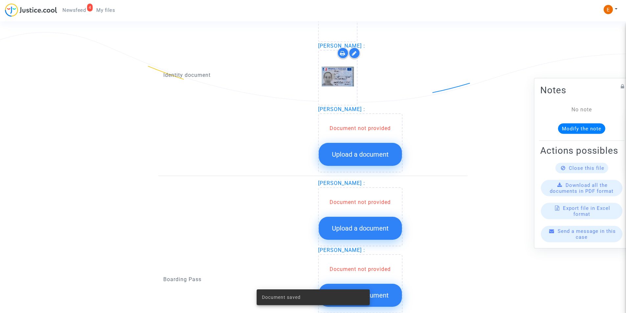
click at [367, 156] on span "Upload a document" at bounding box center [360, 154] width 57 height 8
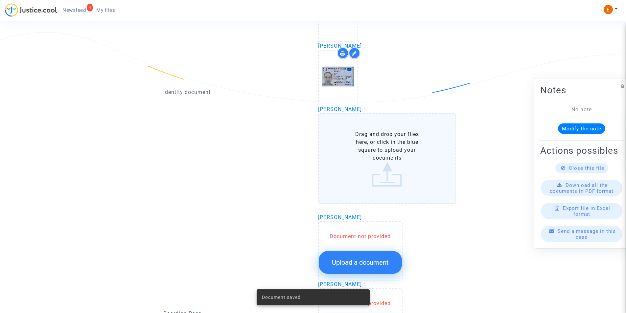
click at [364, 155] on label "Drag and drop your files here, or click in the blue square to upload your docum…" at bounding box center [387, 158] width 138 height 91
click at [0, 0] on input "Drag and drop your files here, or click in the blue square to upload your docum…" at bounding box center [0, 0] width 0 height 0
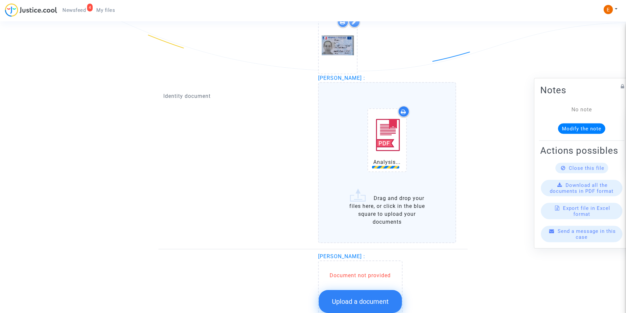
scroll to position [559, 0]
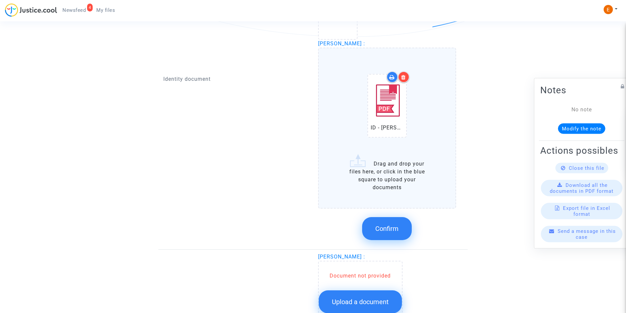
click at [394, 219] on button "Confirm" at bounding box center [387, 228] width 50 height 23
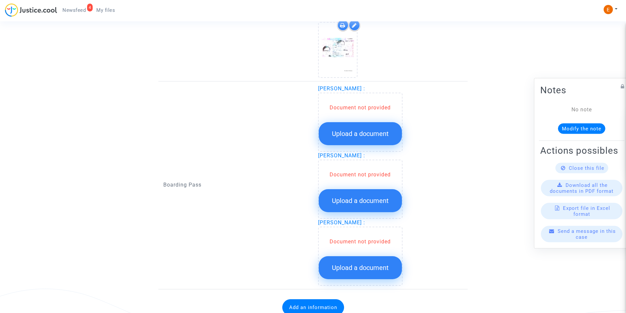
scroll to position [610, 0]
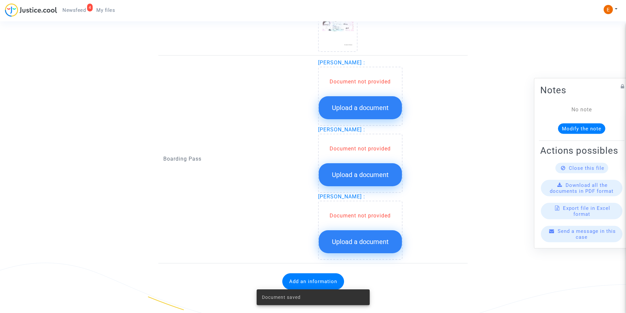
click at [369, 108] on span "Upload a document" at bounding box center [360, 108] width 57 height 8
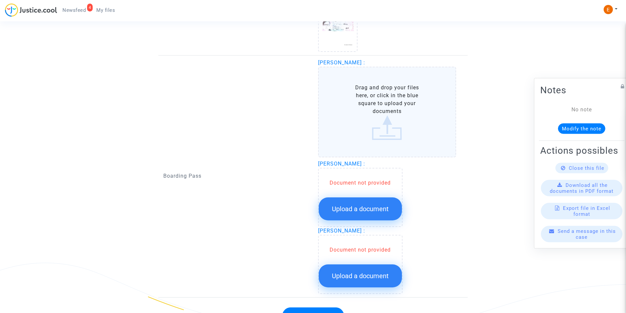
click at [376, 118] on label "Drag and drop your files here, or click in the blue square to upload your docum…" at bounding box center [387, 112] width 138 height 91
click at [0, 0] on input "Drag and drop your files here, or click in the blue square to upload your docum…" at bounding box center [0, 0] width 0 height 0
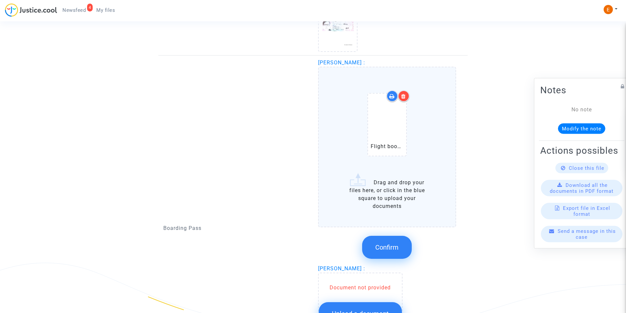
click at [394, 242] on button "Confirm" at bounding box center [387, 247] width 50 height 23
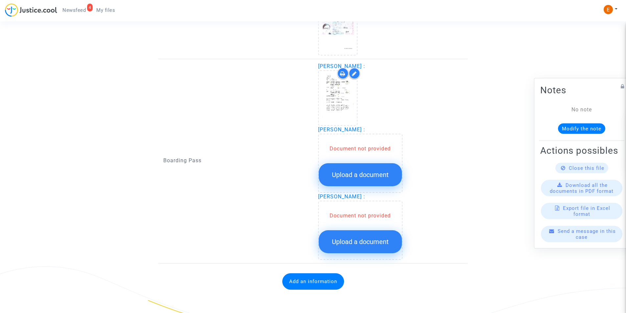
scroll to position [607, 0]
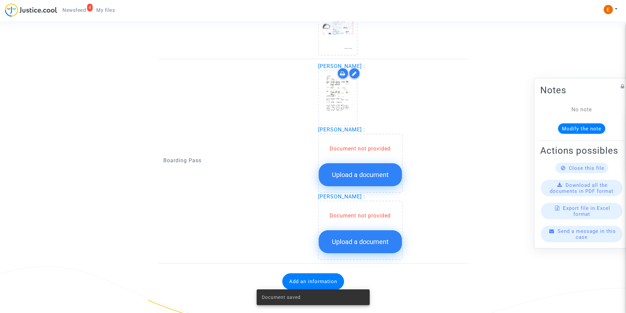
click at [370, 170] on button "Upload a document" at bounding box center [360, 174] width 83 height 23
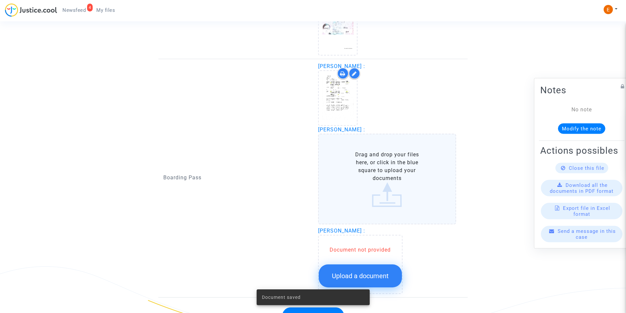
click at [387, 173] on label "Drag and drop your files here, or click in the blue square to upload your docum…" at bounding box center [387, 179] width 138 height 91
click at [0, 0] on input "Drag and drop your files here, or click in the blue square to upload your docum…" at bounding box center [0, 0] width 0 height 0
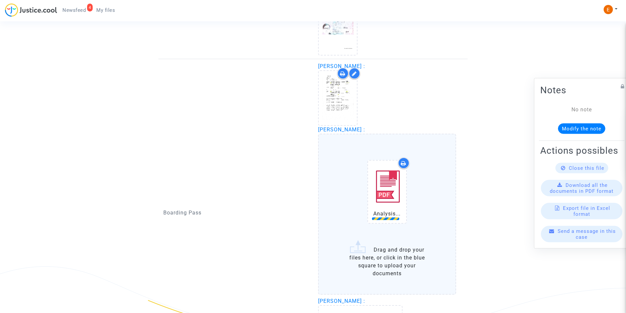
scroll to position [705, 0]
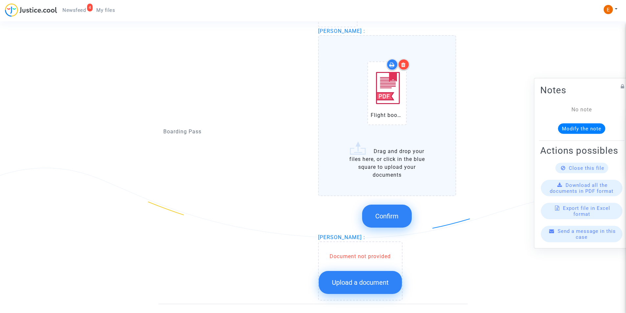
click at [405, 209] on button "Confirm" at bounding box center [387, 216] width 50 height 23
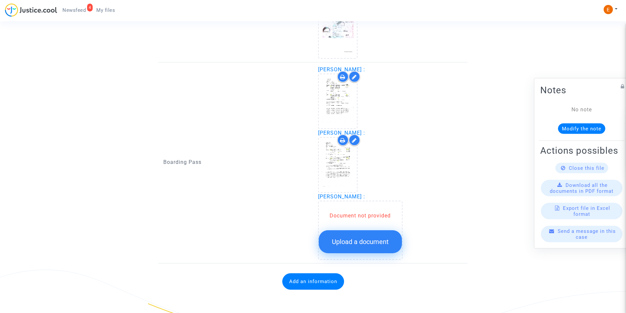
scroll to position [603, 0]
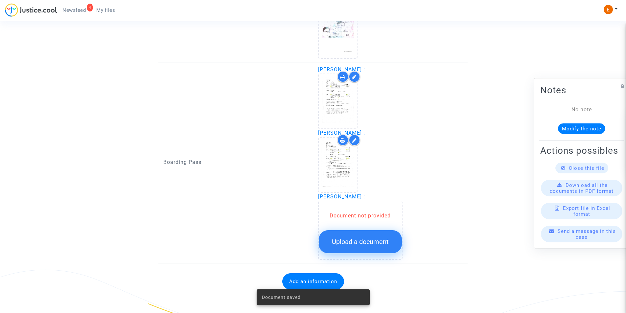
click at [370, 240] on span "Upload a document" at bounding box center [360, 242] width 57 height 8
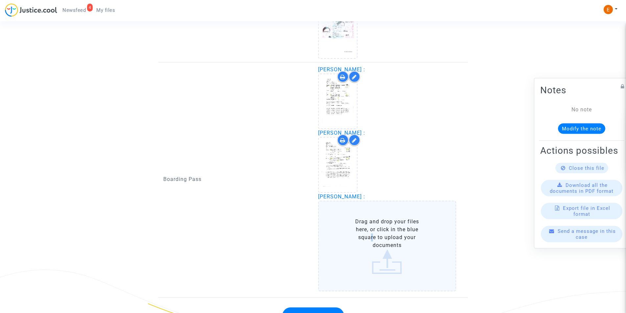
click at [371, 235] on label "Drag and drop your files here, or click in the blue square to upload your docum…" at bounding box center [387, 246] width 138 height 91
click at [370, 235] on label "Drag and drop your files here, or click in the blue square to upload your docum…" at bounding box center [387, 246] width 138 height 91
click at [0, 0] on input "Drag and drop your files here, or click in the blue square to upload your docum…" at bounding box center [0, 0] width 0 height 0
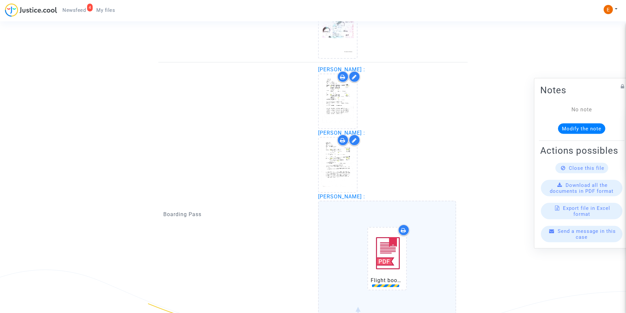
scroll to position [707, 0]
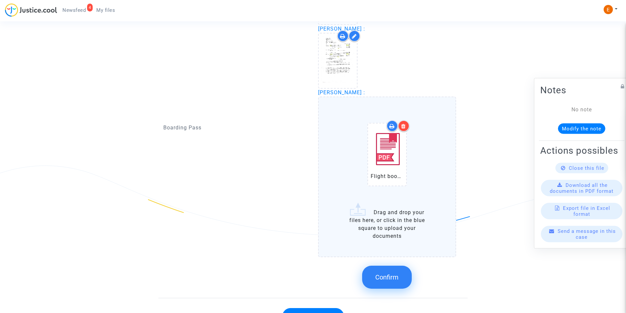
click at [397, 276] on span "Confirm" at bounding box center [386, 277] width 23 height 8
